Goal: Communication & Community: Answer question/provide support

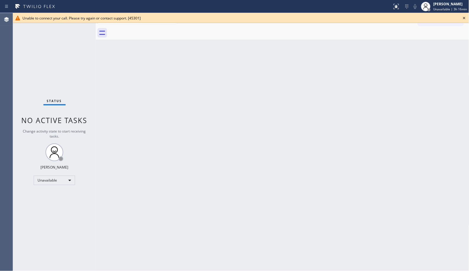
click at [461, 16] on icon at bounding box center [464, 17] width 7 height 7
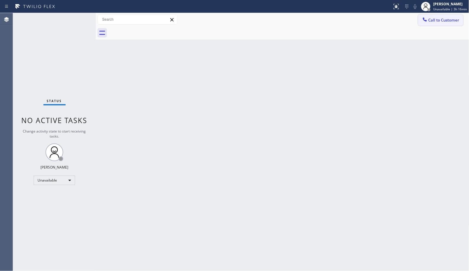
click at [451, 19] on span "Call to Customer" at bounding box center [444, 19] width 31 height 5
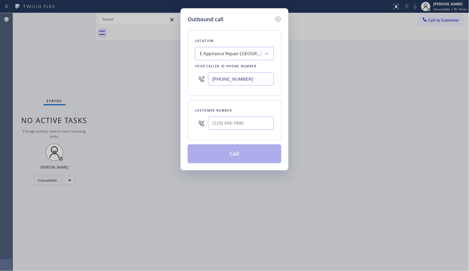
drag, startPoint x: 196, startPoint y: 73, endPoint x: 129, endPoint y: 55, distance: 69.4
click at [132, 58] on div "Outbound call Location E Appliance Repair-[GEOGRAPHIC_DATA][PERSON_NAME] Your c…" at bounding box center [234, 135] width 469 height 271
paste input "805) 303-5865"
type input "[PHONE_NUMBER]"
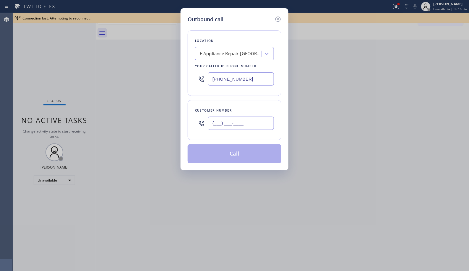
click at [231, 125] on input "(___) ___-____" at bounding box center [241, 123] width 66 height 13
paste input "805) 469-3549"
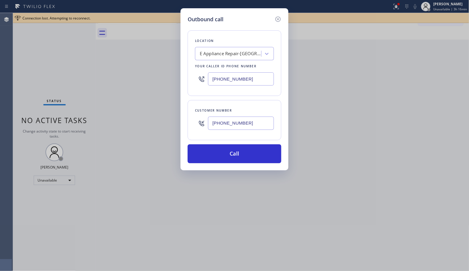
type input "[PHONE_NUMBER]"
drag, startPoint x: 249, startPoint y: 76, endPoint x: 202, endPoint y: 72, distance: 47.2
click at [202, 72] on div "[PHONE_NUMBER]" at bounding box center [234, 78] width 79 height 19
paste input "text"
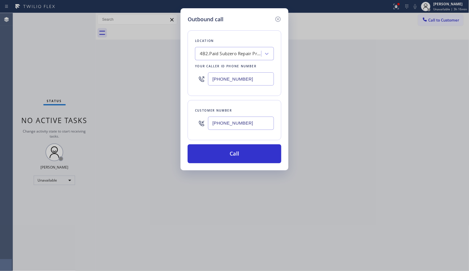
type input "[PHONE_NUMBER]"
drag, startPoint x: 252, startPoint y: 120, endPoint x: 194, endPoint y: 116, distance: 58.4
click at [194, 116] on div "Customer number [PHONE_NUMBER]" at bounding box center [235, 120] width 94 height 40
paste input "text"
type input "[PHONE_NUMBER]"
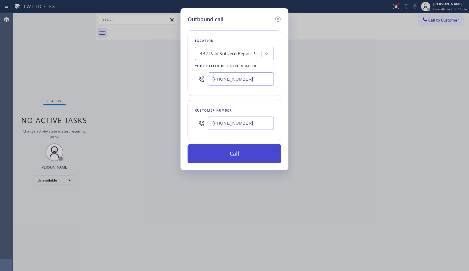
click at [241, 155] on button "Call" at bounding box center [235, 154] width 94 height 19
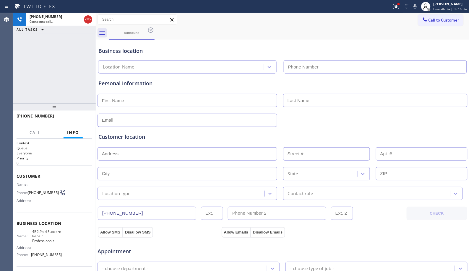
type input "[PHONE_NUMBER]"
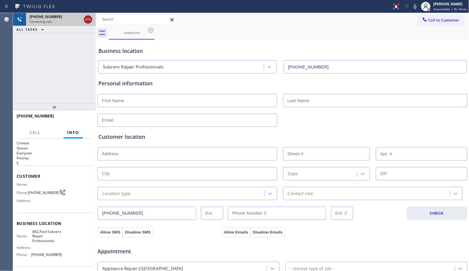
click at [86, 16] on icon at bounding box center [88, 19] width 7 height 7
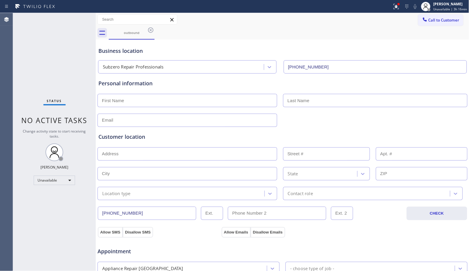
click at [155, 28] on div "outbound" at bounding box center [289, 32] width 361 height 13
click at [151, 32] on icon at bounding box center [150, 30] width 7 height 7
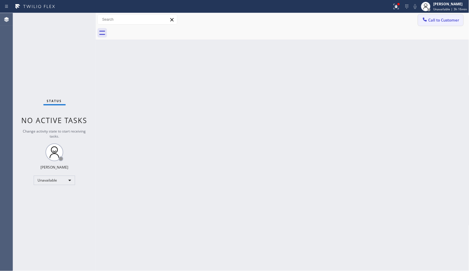
click at [441, 20] on span "Call to Customer" at bounding box center [444, 19] width 31 height 5
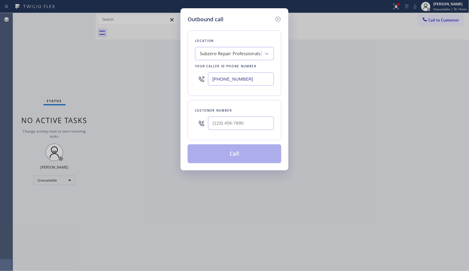
drag, startPoint x: 259, startPoint y: 81, endPoint x: 140, endPoint y: 52, distance: 122.7
click at [161, 72] on div "Outbound call Location Subzero Repair Professionals Your caller id phone number…" at bounding box center [234, 135] width 469 height 271
paste input "text"
type input "[PHONE_NUMBER]"
click at [260, 128] on input "(___) ___-____" at bounding box center [241, 123] width 66 height 13
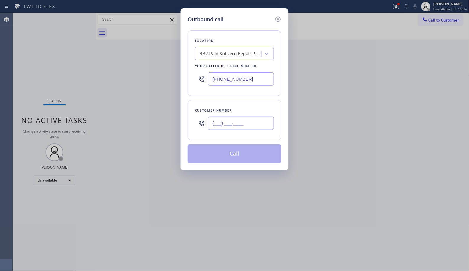
paste input "805) 469-3549"
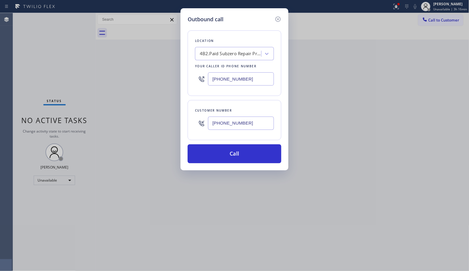
type input "[PHONE_NUMBER]"
click at [155, 61] on div "Outbound call Location 4B2.Paid Subzero Repair Professionals Your caller id pho…" at bounding box center [234, 135] width 469 height 271
click at [237, 149] on button "Call" at bounding box center [235, 154] width 94 height 19
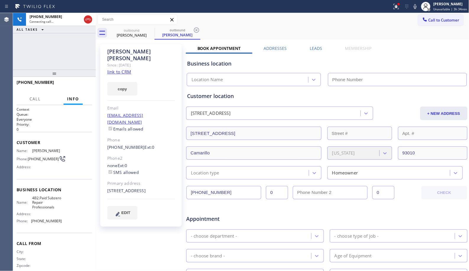
drag, startPoint x: 59, startPoint y: 109, endPoint x: 65, endPoint y: 75, distance: 34.3
click at [65, 75] on div at bounding box center [54, 73] width 83 height 7
click at [199, 32] on icon at bounding box center [196, 30] width 7 height 7
type input "[PHONE_NUMBER]"
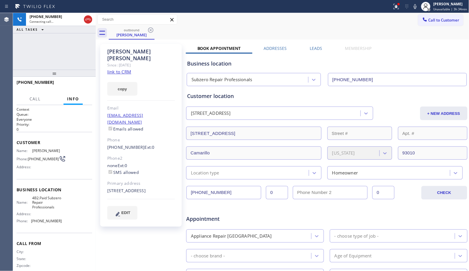
drag, startPoint x: 61, startPoint y: 77, endPoint x: 72, endPoint y: 49, distance: 29.6
click at [72, 49] on div "[PHONE_NUMBER] Connecting call… ALL TASKS ALL TASKS ACTIVE TASKS TASKS IN WRAP …" at bounding box center [54, 142] width 83 height 258
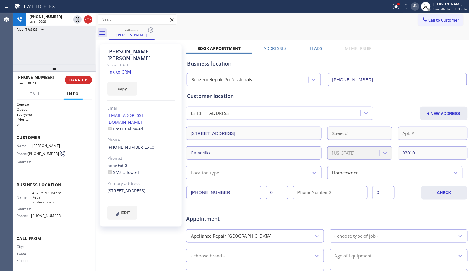
click at [415, 8] on icon at bounding box center [415, 6] width 7 height 7
click at [416, 8] on icon at bounding box center [415, 6] width 7 height 7
click at [416, 5] on icon at bounding box center [415, 6] width 7 height 7
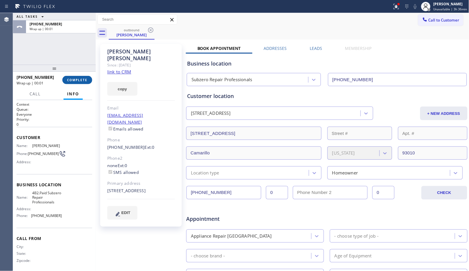
click at [80, 78] on span "COMPLETE" at bounding box center [77, 80] width 20 height 4
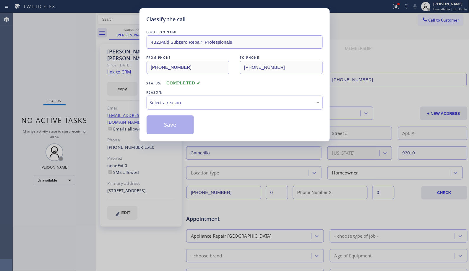
click at [219, 97] on div "Select a reason" at bounding box center [235, 103] width 176 height 14
click at [184, 125] on button "Save" at bounding box center [171, 125] width 48 height 19
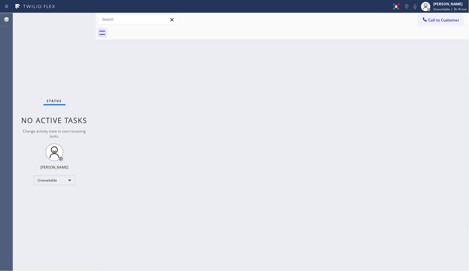
click at [449, 23] on button "Call to Customer" at bounding box center [440, 19] width 45 height 11
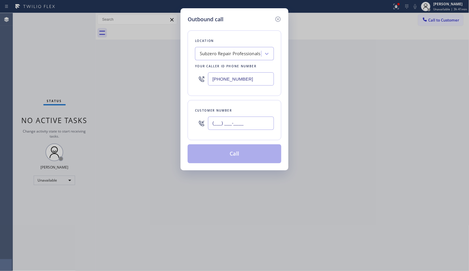
drag, startPoint x: 268, startPoint y: 126, endPoint x: 184, endPoint y: 113, distance: 84.9
click at [184, 114] on div "Outbound call Location Subzero Repair Professionals Your caller id phone number…" at bounding box center [235, 89] width 108 height 162
paste input "408) 340-8352"
type input "[PHONE_NUMBER]"
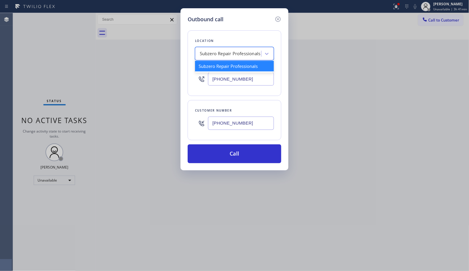
click at [220, 54] on div "Subzero Repair Professionals" at bounding box center [230, 54] width 61 height 7
paste input "American Service Alliance [GEOGRAPHIC_DATA][PERSON_NAME]"
type input "American Service Alliance [GEOGRAPHIC_DATA][PERSON_NAME]"
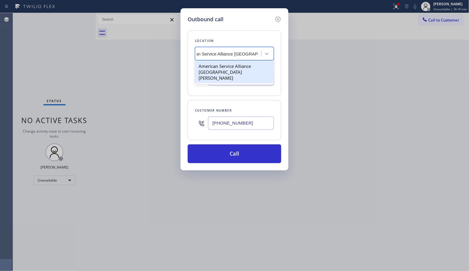
click at [220, 67] on div "American Service Alliance [GEOGRAPHIC_DATA][PERSON_NAME]" at bounding box center [234, 72] width 79 height 22
type input "[PHONE_NUMBER]"
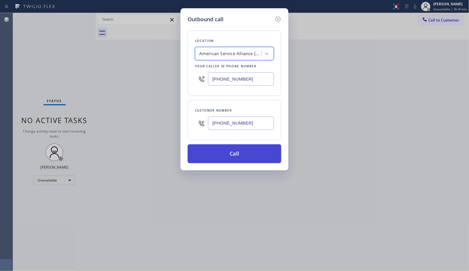
drag, startPoint x: 241, startPoint y: 150, endPoint x: 240, endPoint y: 145, distance: 5.6
click at [240, 145] on button "Call" at bounding box center [235, 154] width 94 height 19
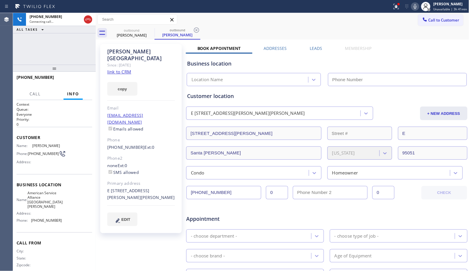
type input "[PHONE_NUMBER]"
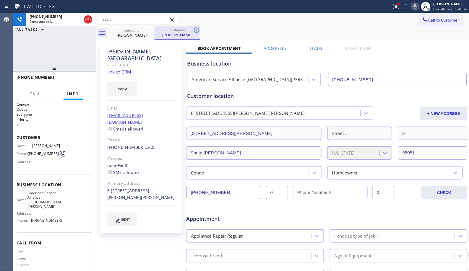
click at [198, 30] on icon at bounding box center [196, 30] width 7 height 7
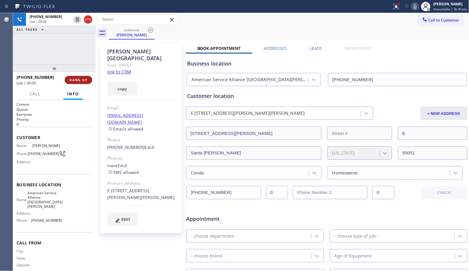
click at [78, 82] on span "HANG UP" at bounding box center [78, 80] width 18 height 4
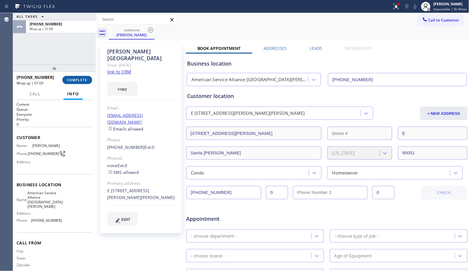
click at [74, 78] on span "COMPLETE" at bounding box center [77, 80] width 20 height 4
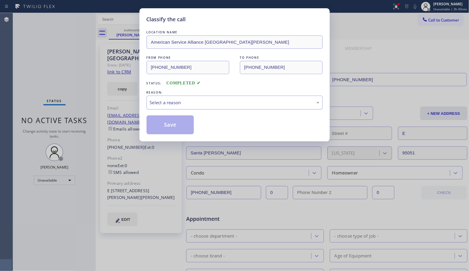
click at [223, 98] on div "Select a reason" at bounding box center [235, 103] width 176 height 14
drag, startPoint x: 170, startPoint y: 127, endPoint x: 141, endPoint y: 110, distance: 34.0
click at [170, 126] on button "Save" at bounding box center [171, 125] width 48 height 19
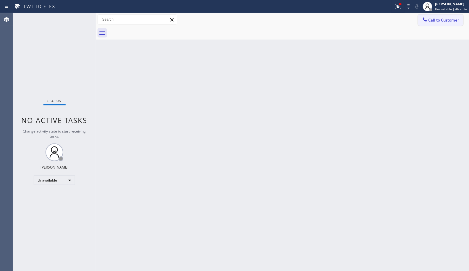
click at [444, 21] on span "Call to Customer" at bounding box center [444, 19] width 31 height 5
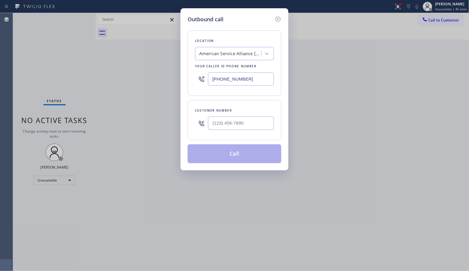
drag, startPoint x: 257, startPoint y: 78, endPoint x: 195, endPoint y: 0, distance: 99.5
click at [184, 42] on div "Outbound call Location American Service Alliance [GEOGRAPHIC_DATA][PERSON_NAME]…" at bounding box center [235, 89] width 108 height 162
paste input "855) 731-4952"
type input "[PHONE_NUMBER]"
click at [228, 120] on input "(___) ___-____" at bounding box center [241, 123] width 66 height 13
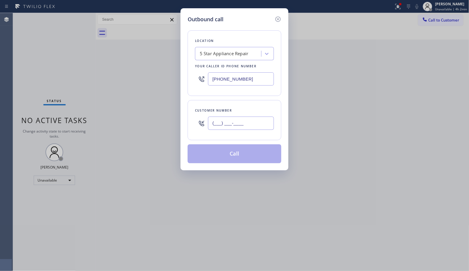
paste input "206) 498-8882"
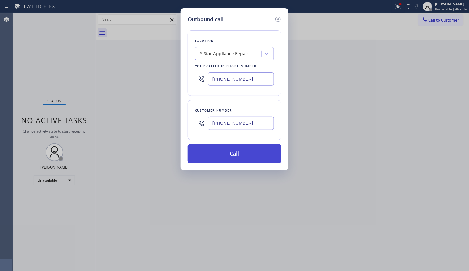
type input "[PHONE_NUMBER]"
click at [242, 155] on button "Call" at bounding box center [235, 154] width 94 height 19
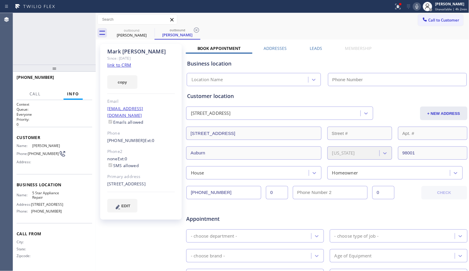
type input "[PHONE_NUMBER]"
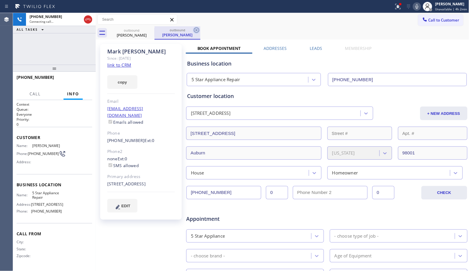
click at [199, 31] on icon at bounding box center [196, 29] width 5 height 5
drag, startPoint x: 51, startPoint y: 70, endPoint x: 62, endPoint y: 53, distance: 21.0
click at [62, 53] on div "[PHONE_NUMBER] Connecting call… ALL TASKS ALL TASKS ACTIVE TASKS TASKS IN WRAP …" at bounding box center [54, 142] width 83 height 258
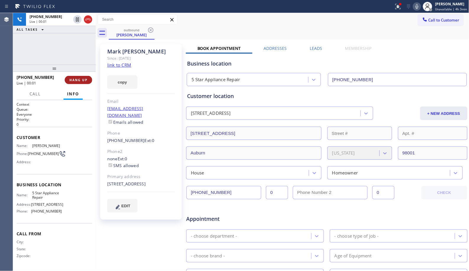
click at [82, 80] on span "HANG UP" at bounding box center [78, 80] width 18 height 4
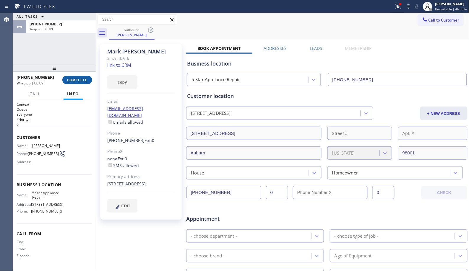
click at [82, 80] on span "COMPLETE" at bounding box center [77, 80] width 20 height 4
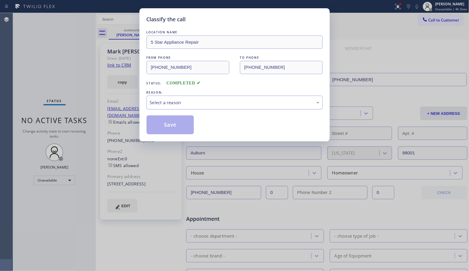
drag, startPoint x: 233, startPoint y: 104, endPoint x: 199, endPoint y: 107, distance: 33.8
click at [232, 104] on div "Select a reason" at bounding box center [235, 102] width 170 height 7
click at [182, 125] on button "Save" at bounding box center [171, 125] width 48 height 19
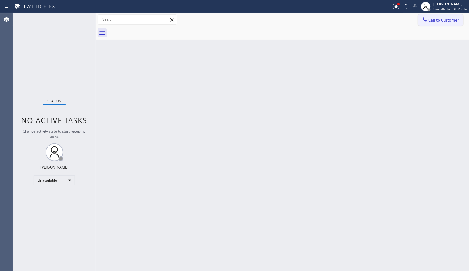
click at [440, 25] on button "Call to Customer" at bounding box center [440, 19] width 45 height 11
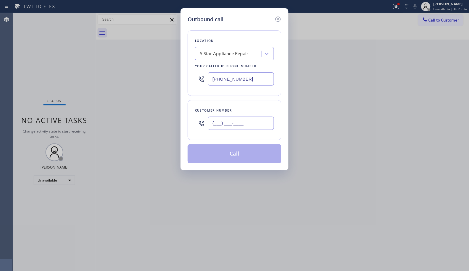
drag, startPoint x: 253, startPoint y: 123, endPoint x: 182, endPoint y: 90, distance: 78.4
click at [184, 94] on div "Outbound call Location 5 Star Appliance Repair Your caller id phone number [PHO…" at bounding box center [235, 89] width 108 height 162
paste input "305) 501-8647"
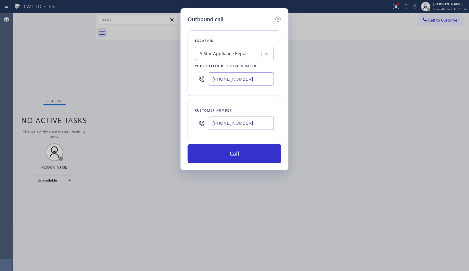
drag, startPoint x: 247, startPoint y: 121, endPoint x: 187, endPoint y: 103, distance: 62.4
click at [192, 114] on div "Customer number [PHONE_NUMBER]" at bounding box center [235, 120] width 94 height 40
paste input "984-6391"
type input "[PHONE_NUMBER]"
drag, startPoint x: 176, startPoint y: 71, endPoint x: 176, endPoint y: 61, distance: 10.4
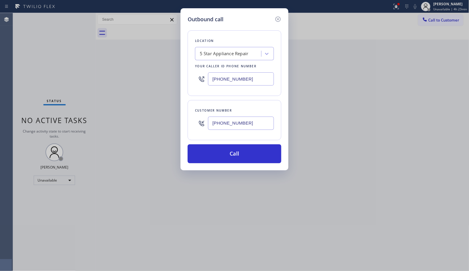
click at [176, 71] on div "Outbound call Location 5 Star Appliance Repair Your caller id phone number [PHO…" at bounding box center [234, 135] width 469 height 271
paste input "305) 501-8647"
type input "[PHONE_NUMBER]"
click at [229, 157] on button "Call" at bounding box center [235, 154] width 94 height 19
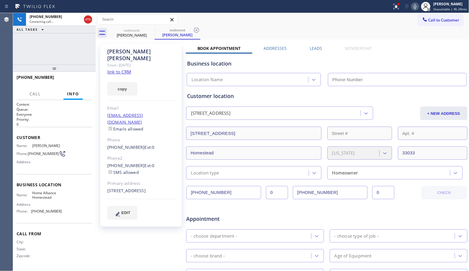
type input "[PHONE_NUMBER]"
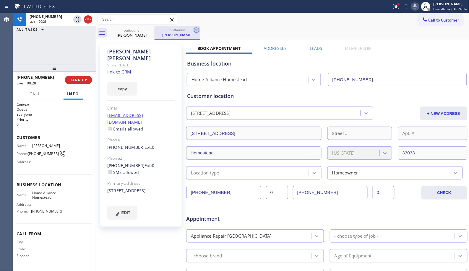
click at [194, 30] on icon at bounding box center [196, 29] width 5 height 5
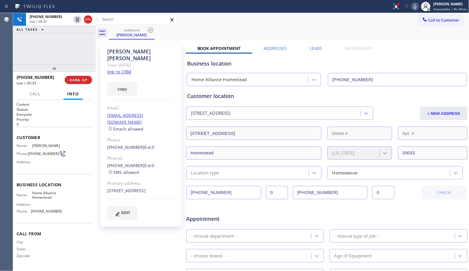
click at [417, 7] on icon at bounding box center [415, 6] width 3 height 5
click at [417, 9] on icon at bounding box center [415, 6] width 7 height 7
click at [85, 81] on span "HANG UP" at bounding box center [78, 80] width 18 height 4
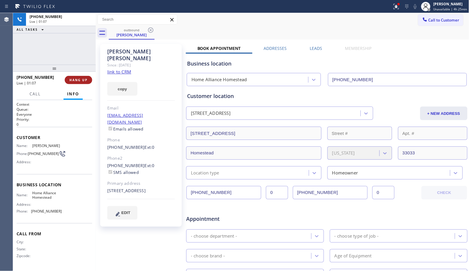
click at [85, 81] on span "HANG UP" at bounding box center [78, 80] width 18 height 4
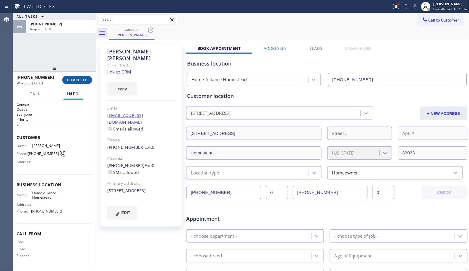
click at [80, 79] on span "COMPLETE" at bounding box center [77, 80] width 20 height 4
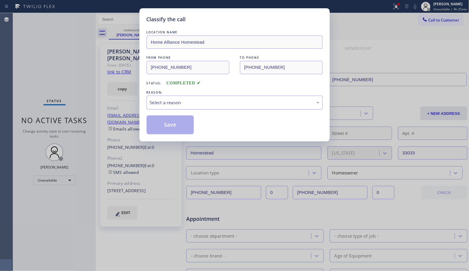
drag, startPoint x: 211, startPoint y: 102, endPoint x: 203, endPoint y: 105, distance: 9.0
click at [210, 102] on div "Select a reason" at bounding box center [235, 102] width 170 height 7
drag, startPoint x: 155, startPoint y: 127, endPoint x: 194, endPoint y: 0, distance: 132.8
click at [155, 127] on button "Save" at bounding box center [171, 125] width 48 height 19
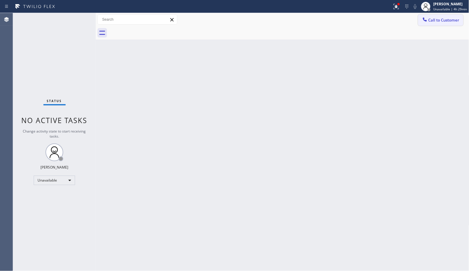
click at [433, 21] on span "Call to Customer" at bounding box center [444, 19] width 31 height 5
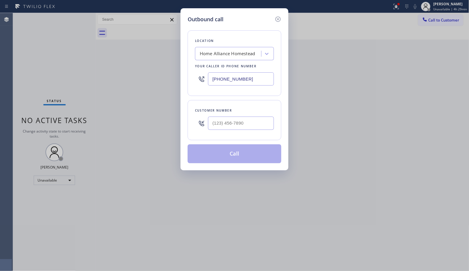
drag, startPoint x: 264, startPoint y: 79, endPoint x: 184, endPoint y: 72, distance: 80.1
click at [184, 72] on div "Outbound call Location Home Alliance Homestead Your caller id phone number [PHO…" at bounding box center [235, 89] width 108 height 162
paste input "213) 718-4484"
type input "[PHONE_NUMBER]"
drag, startPoint x: 252, startPoint y: 79, endPoint x: 196, endPoint y: 74, distance: 55.7
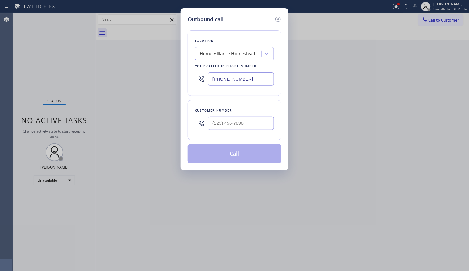
click at [196, 74] on div "[PHONE_NUMBER]" at bounding box center [234, 78] width 79 height 19
click at [245, 123] on input "(___) ___-____" at bounding box center [241, 123] width 66 height 13
paste input "213) 718-4484"
type input "[PHONE_NUMBER]"
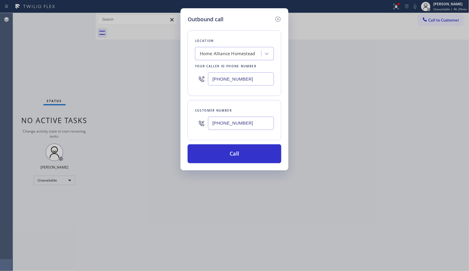
drag, startPoint x: 191, startPoint y: 69, endPoint x: 180, endPoint y: 64, distance: 11.9
click at [184, 67] on div "Outbound call Location Home Alliance Homestead Your caller id phone number [PHO…" at bounding box center [235, 89] width 108 height 162
paste input "720) 740-5870"
type input "[PHONE_NUMBER]"
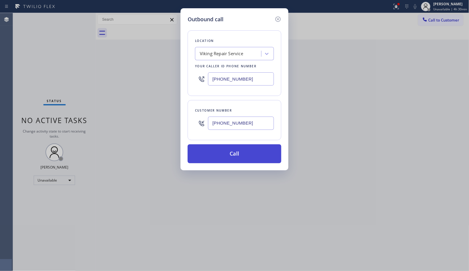
click at [238, 147] on button "Call" at bounding box center [235, 154] width 94 height 19
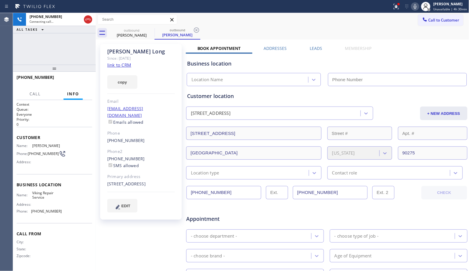
type input "[PHONE_NUMBER]"
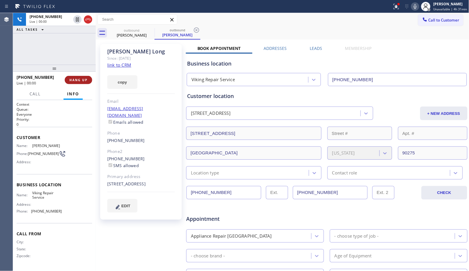
click at [81, 79] on span "HANG UP" at bounding box center [78, 80] width 18 height 4
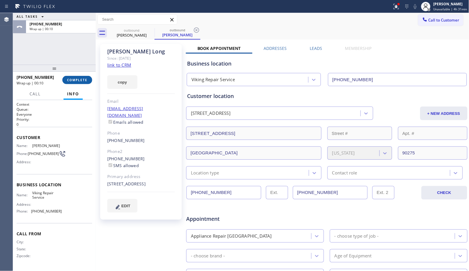
click at [82, 76] on button "COMPLETE" at bounding box center [77, 80] width 30 height 8
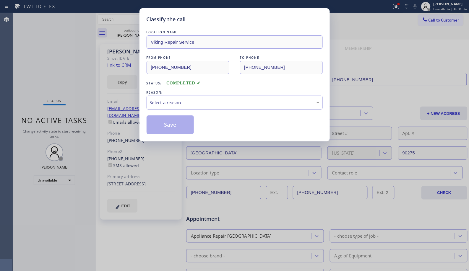
click at [196, 108] on div "Select a reason" at bounding box center [235, 103] width 176 height 14
click at [178, 127] on button "Save" at bounding box center [171, 125] width 48 height 19
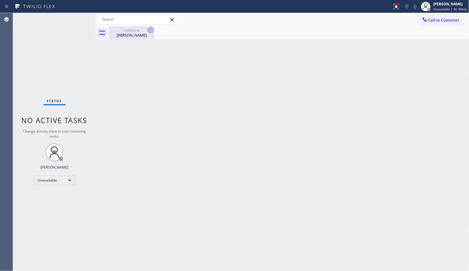
click at [152, 31] on icon at bounding box center [150, 30] width 7 height 7
click at [133, 37] on div "[PERSON_NAME]" at bounding box center [131, 35] width 45 height 5
drag, startPoint x: 438, startPoint y: 22, endPoint x: 398, endPoint y: 30, distance: 40.3
click at [437, 22] on span "Call to Customer" at bounding box center [444, 19] width 31 height 5
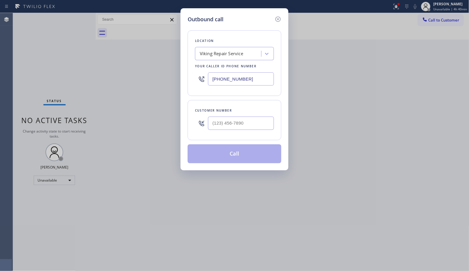
drag, startPoint x: 254, startPoint y: 82, endPoint x: 179, endPoint y: 61, distance: 77.5
click at [179, 62] on div "Outbound call Location Viking Repair Service Your caller id phone number [PHONE…" at bounding box center [234, 135] width 469 height 271
paste input "855) 731-4952"
type input "[PHONE_NUMBER]"
drag, startPoint x: 242, startPoint y: 125, endPoint x: 192, endPoint y: 119, distance: 50.6
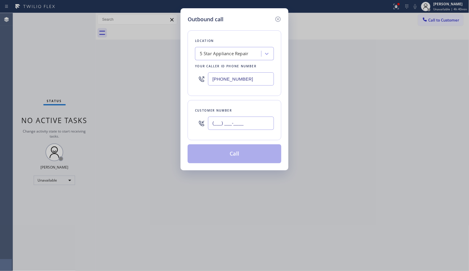
click at [192, 119] on div "Customer number (___) ___-____" at bounding box center [235, 120] width 94 height 40
paste input "818) 943-4808"
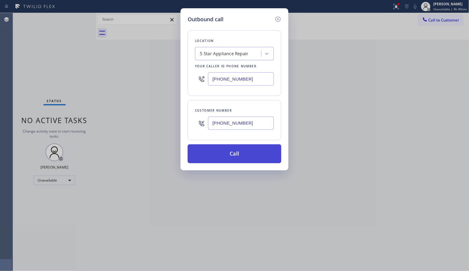
type input "[PHONE_NUMBER]"
click at [240, 158] on button "Call" at bounding box center [235, 154] width 94 height 19
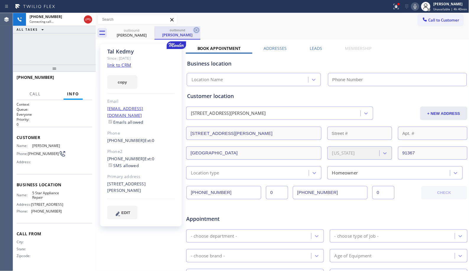
type input "[PHONE_NUMBER]"
click at [197, 29] on icon at bounding box center [196, 29] width 5 height 5
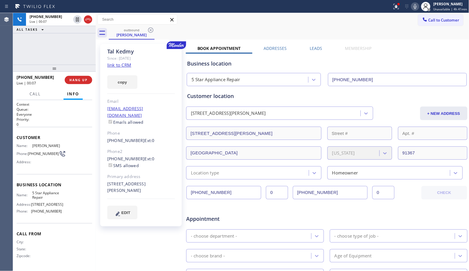
click at [85, 20] on icon at bounding box center [88, 19] width 7 height 7
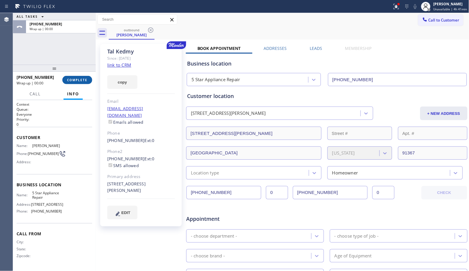
click at [90, 78] on button "COMPLETE" at bounding box center [77, 80] width 30 height 8
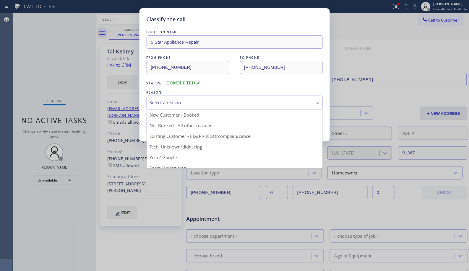
click at [175, 105] on div "Select a reason" at bounding box center [235, 102] width 170 height 7
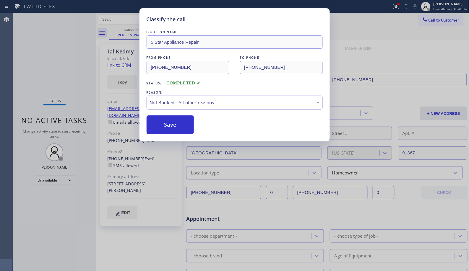
click at [175, 108] on div "Not Booked - All other reasons" at bounding box center [235, 103] width 176 height 14
click at [179, 108] on div "Existing Customer - ETA/PI/REDO/complain/cancel" at bounding box center [235, 103] width 176 height 14
click at [174, 127] on button "Save" at bounding box center [171, 125] width 48 height 19
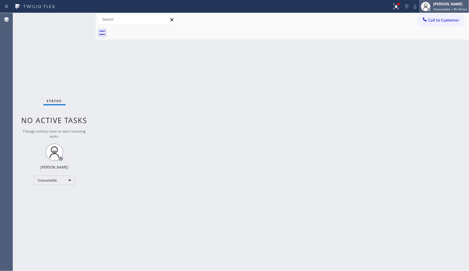
click at [448, 8] on span "Unavailable | 4h 42min" at bounding box center [451, 9] width 34 height 4
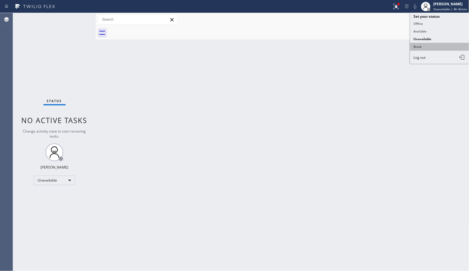
click at [418, 49] on button "Break" at bounding box center [439, 47] width 59 height 8
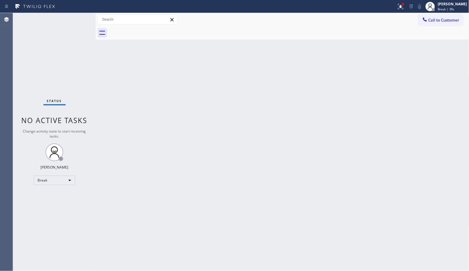
click at [228, 122] on div "Back to Dashboard Change Sender ID Customers Technicians Select a contact Outbo…" at bounding box center [283, 142] width 374 height 258
click at [274, 150] on div "Back to Dashboard Change Sender ID Customers Technicians Select a contact Outbo…" at bounding box center [283, 142] width 374 height 258
click at [401, 195] on div "Back to Dashboard Change Sender ID Customers Technicians Select a contact Outbo…" at bounding box center [283, 142] width 374 height 258
